Goal: Find contact information: Find contact information

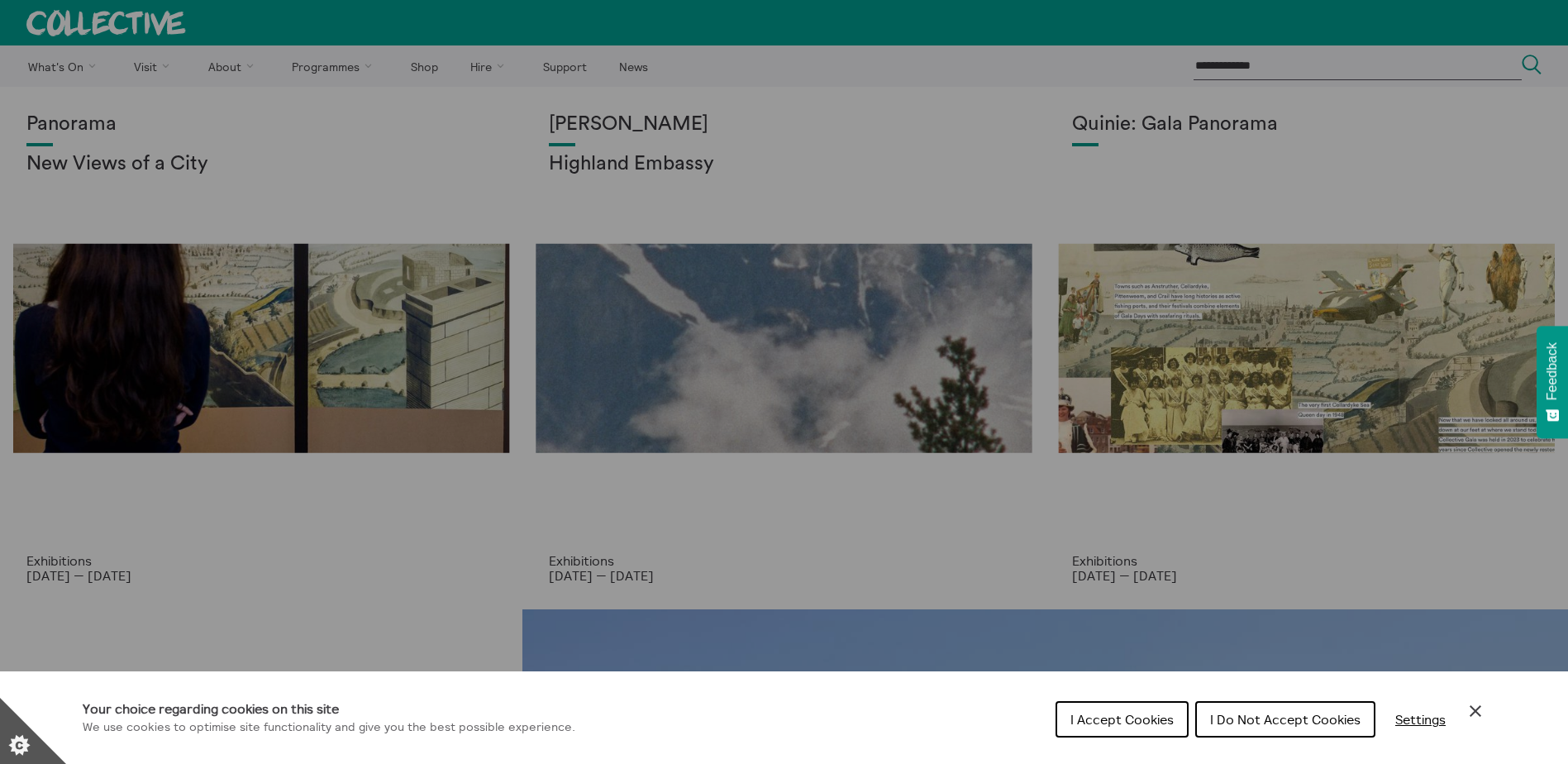
click at [1481, 713] on icon "Close Cookie Control" at bounding box center [1475, 711] width 20 height 20
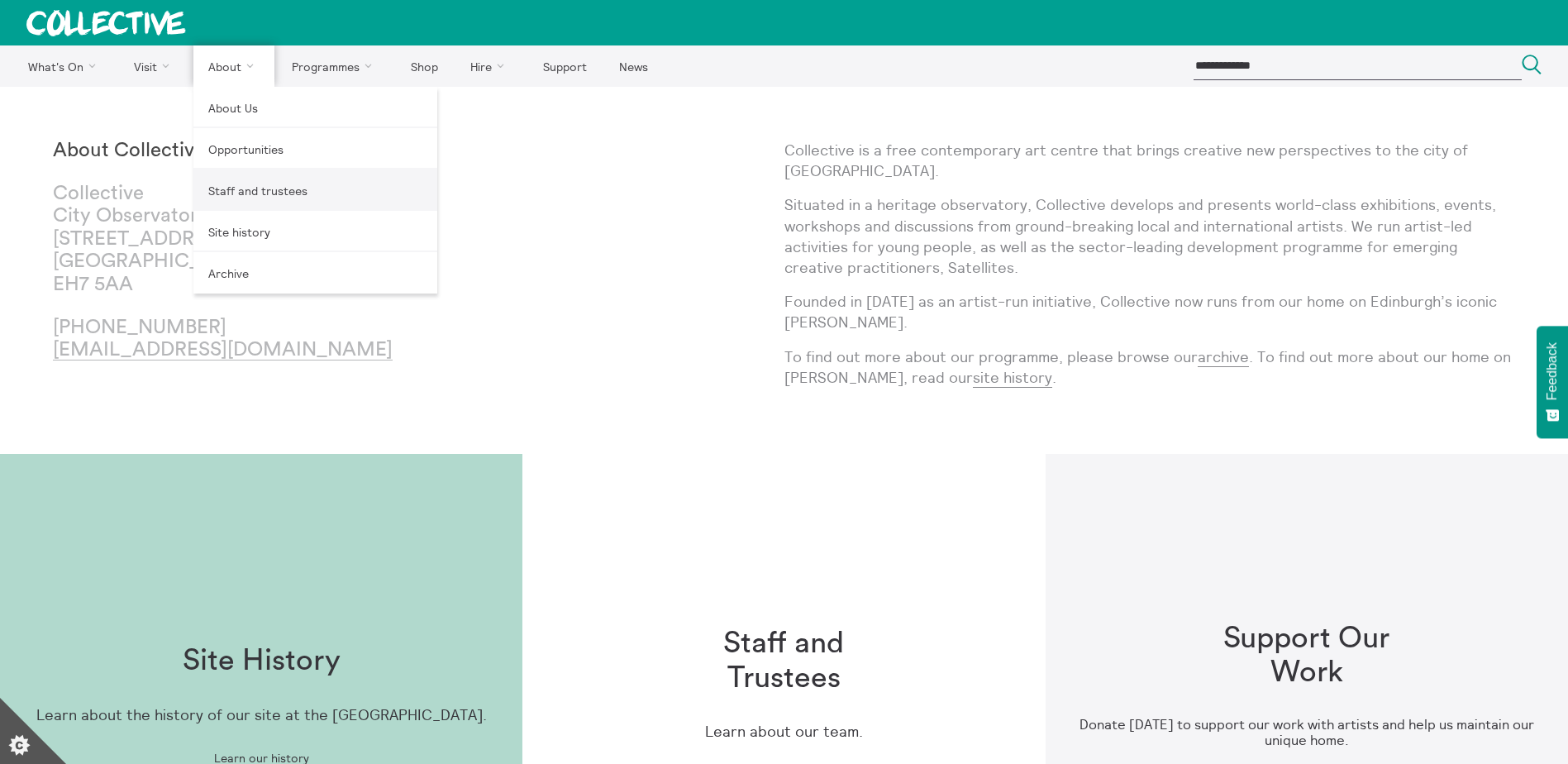
click at [270, 194] on link "Staff and trustees" at bounding box center [315, 191] width 244 height 42
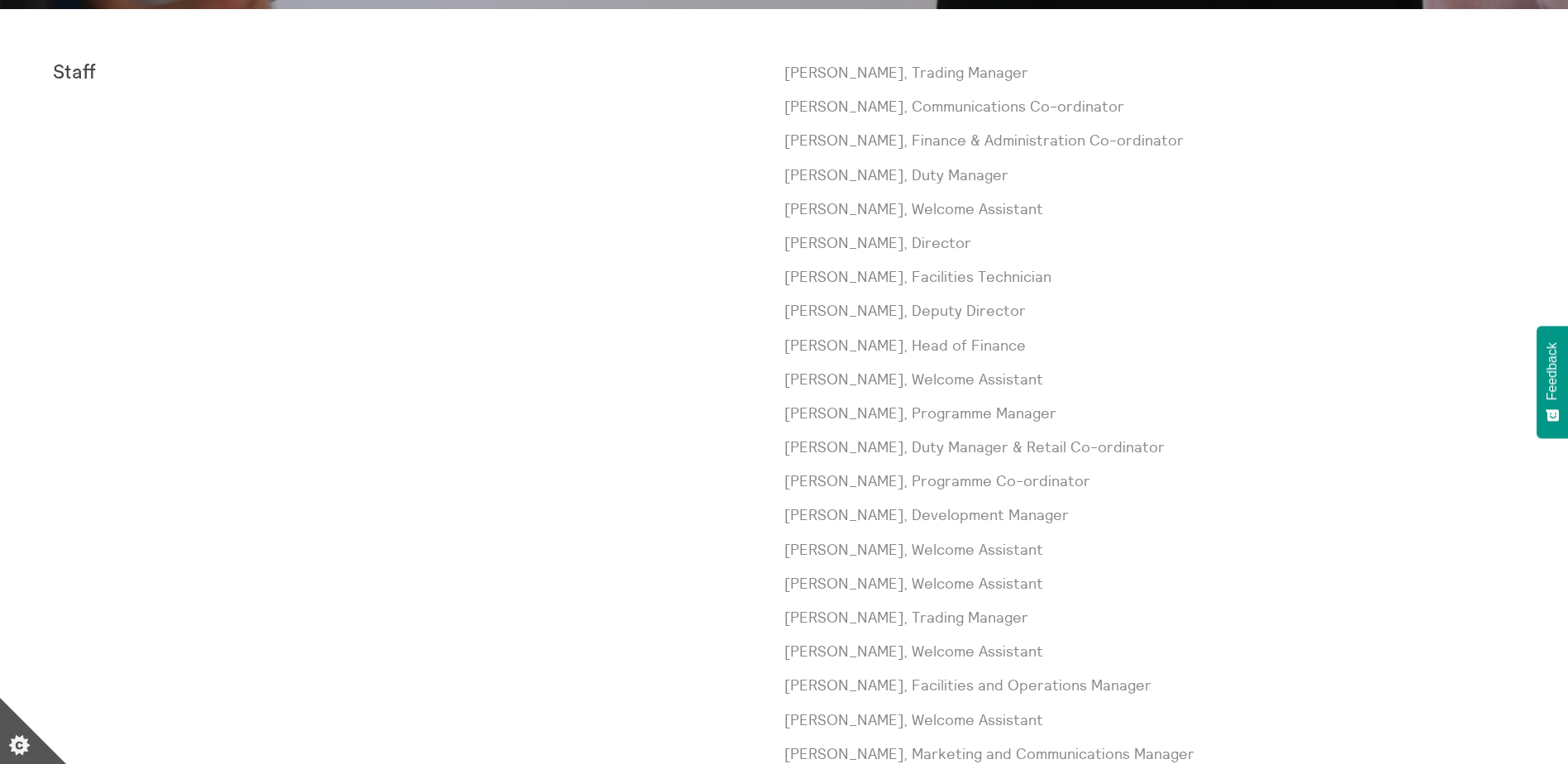
scroll to position [744, 0]
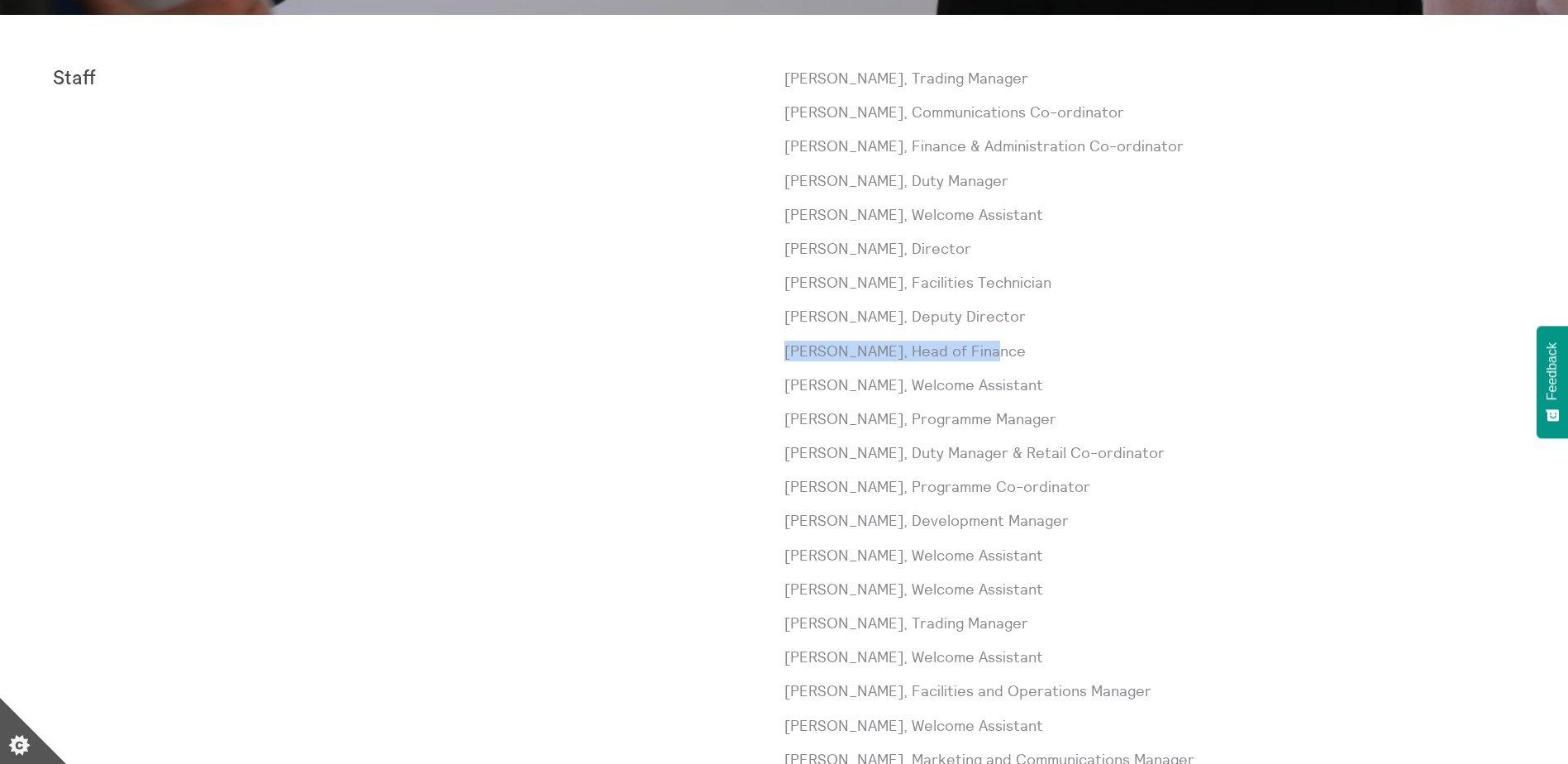
drag, startPoint x: 974, startPoint y: 354, endPoint x: 786, endPoint y: 347, distance: 188.1
click at [786, 347] on p "Rob Conner, Head of Finance" at bounding box center [1150, 351] width 732 height 21
drag, startPoint x: 786, startPoint y: 347, endPoint x: 832, endPoint y: 341, distance: 46.4
click at [888, 350] on p "Rob Conner, Head of Finance" at bounding box center [1150, 351] width 732 height 21
